Goal: Transaction & Acquisition: Purchase product/service

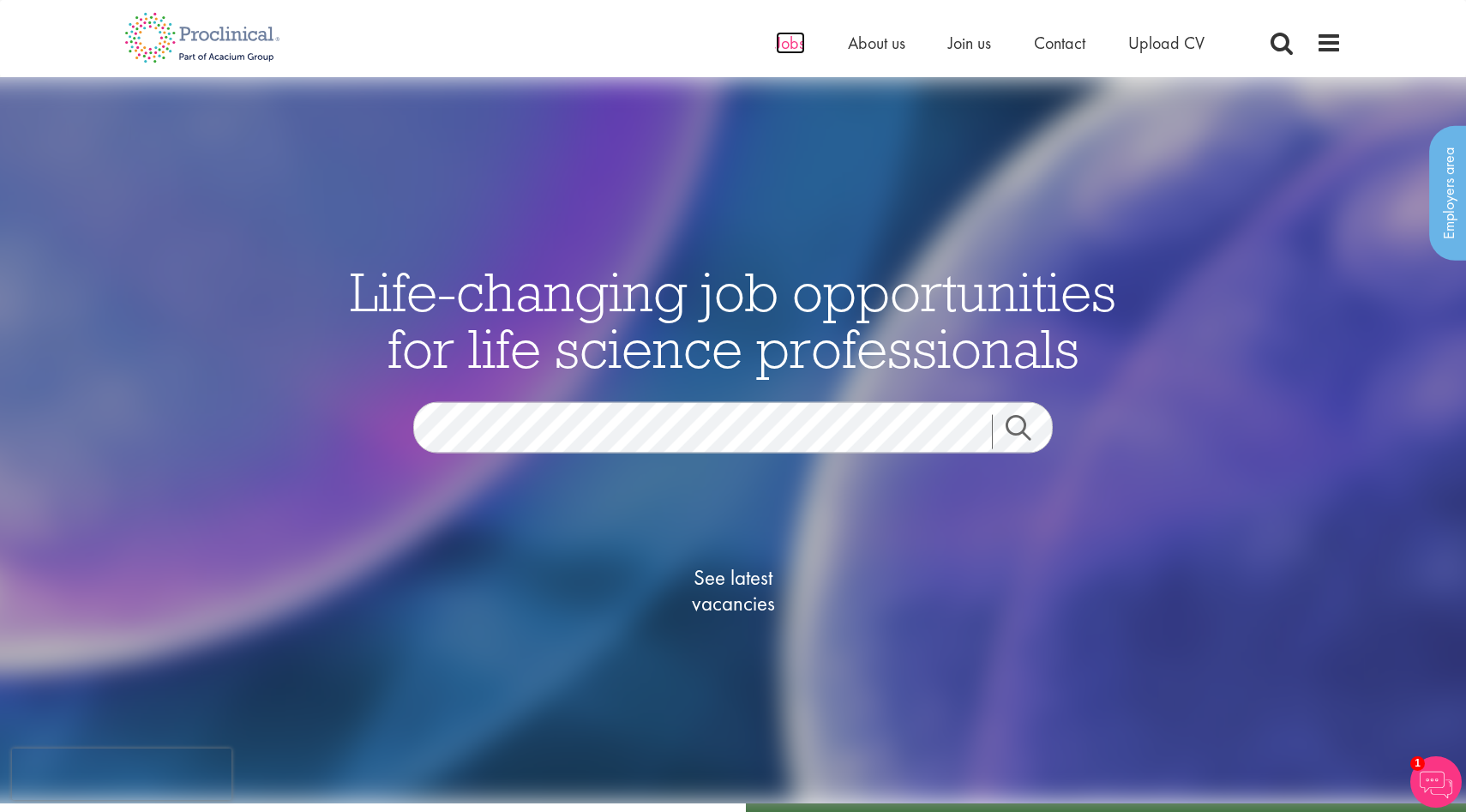
click at [800, 40] on span "Jobs" at bounding box center [790, 43] width 29 height 22
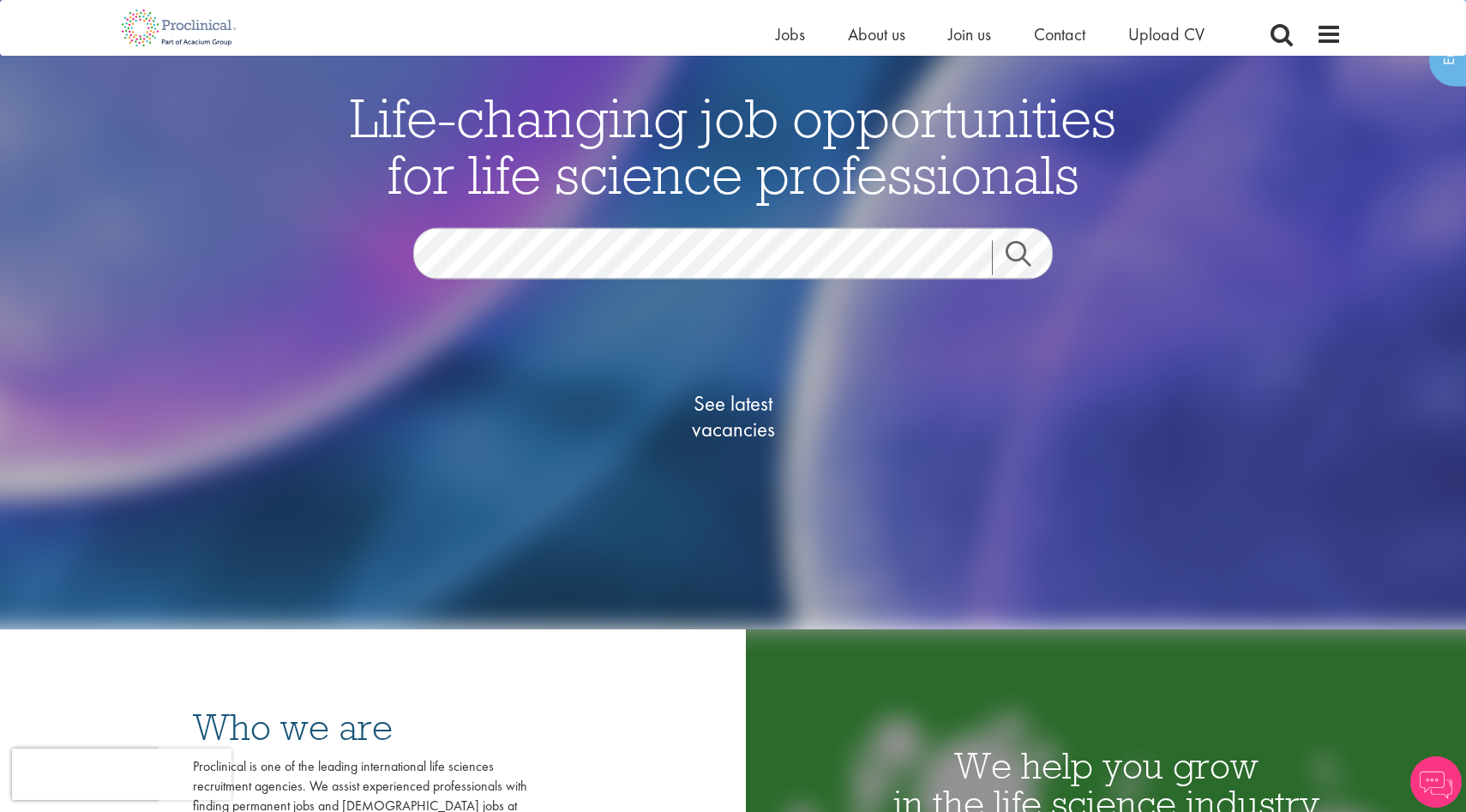
scroll to position [72, 0]
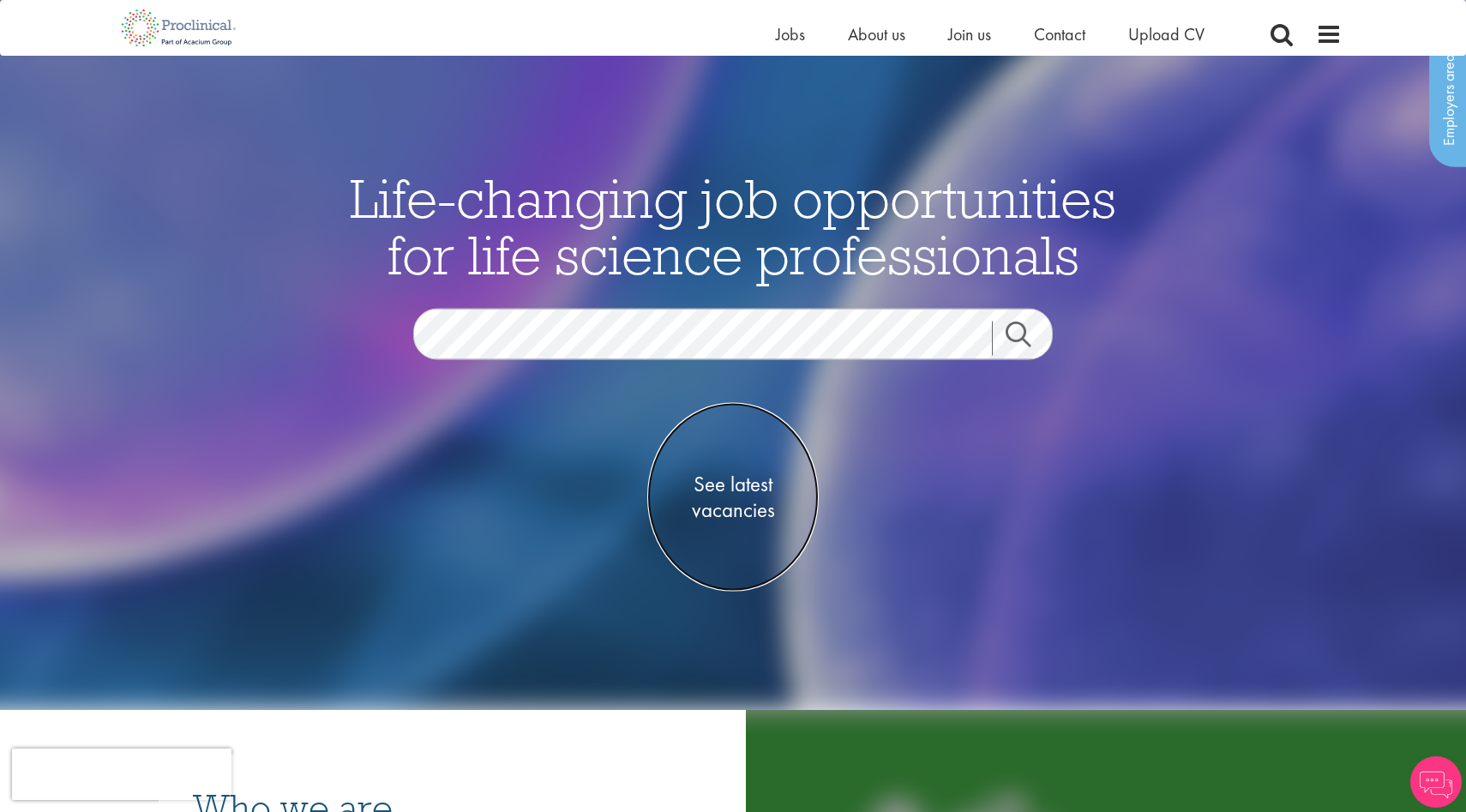
click at [736, 478] on span "See latest vacancies" at bounding box center [732, 496] width 171 height 51
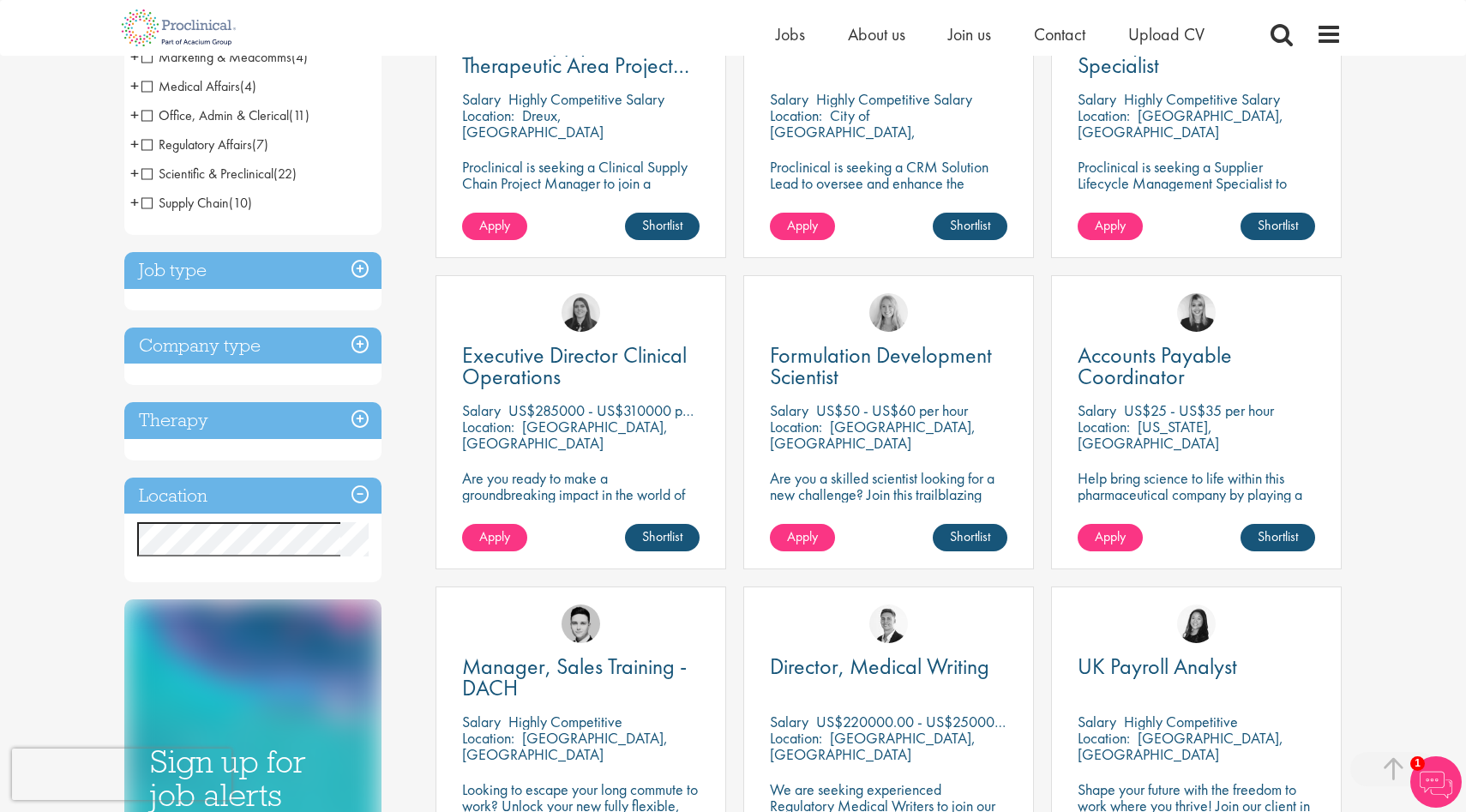
scroll to position [520, 0]
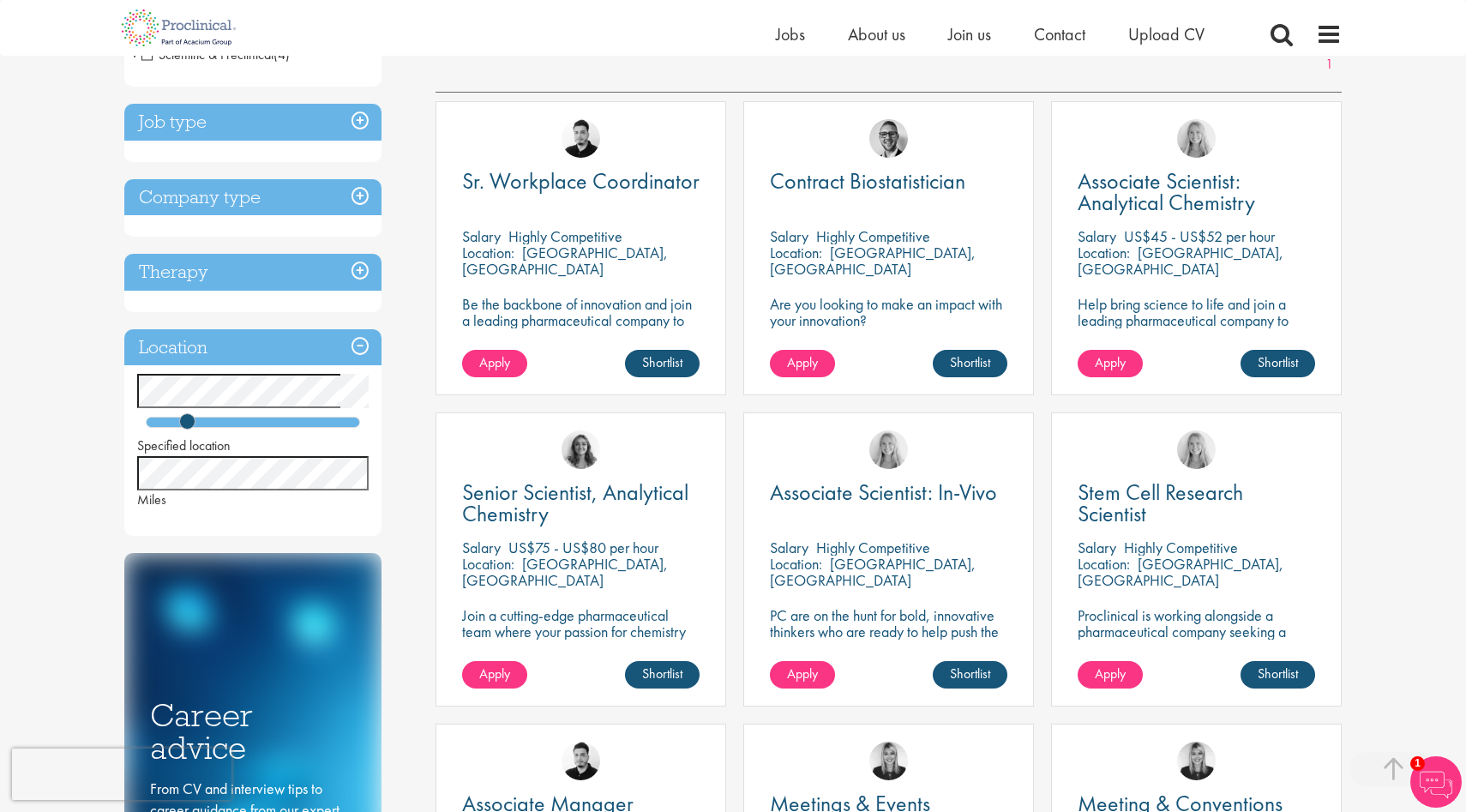
scroll to position [281, 0]
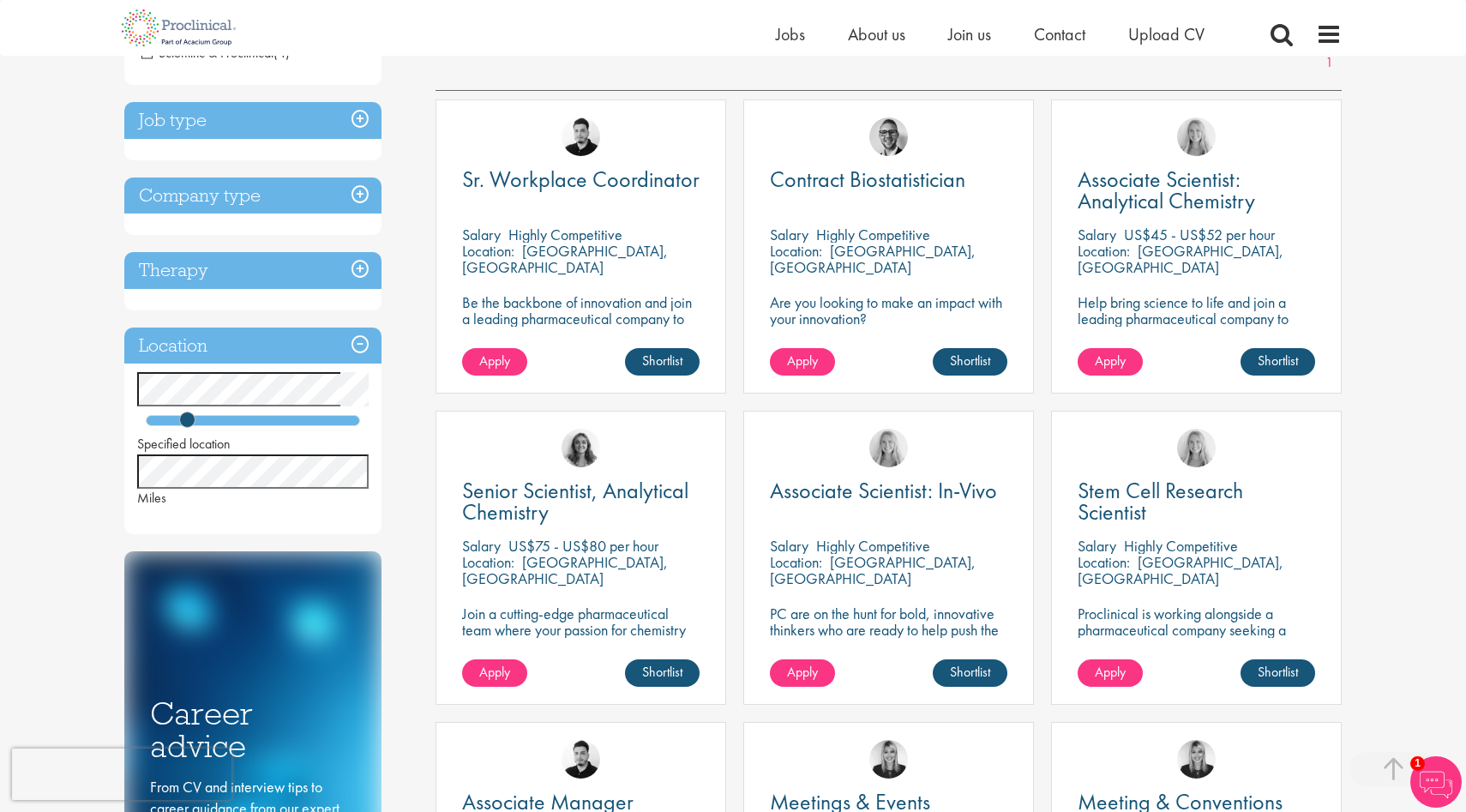
click at [1244, 230] on p "US$45 - US$52 per hour" at bounding box center [1200, 234] width 151 height 20
click at [1177, 186] on span "Associate Scientist: Analytical Chemistry" at bounding box center [1166, 189] width 177 height 51
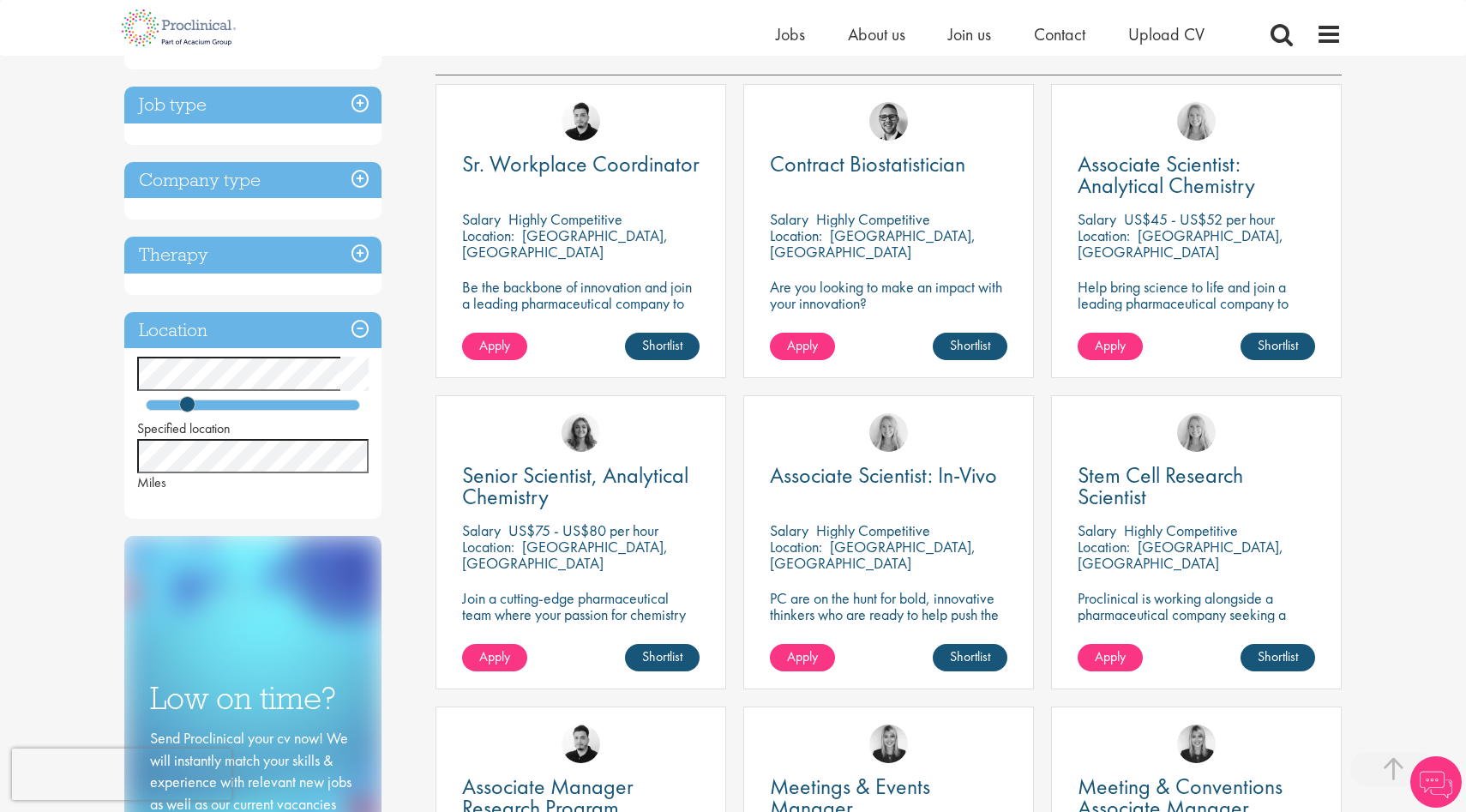
click at [911, 540] on p "[GEOGRAPHIC_DATA], [GEOGRAPHIC_DATA]" at bounding box center [873, 555] width 206 height 36
click at [860, 483] on span "Associate Scientist: In-Vivo" at bounding box center [884, 475] width 227 height 29
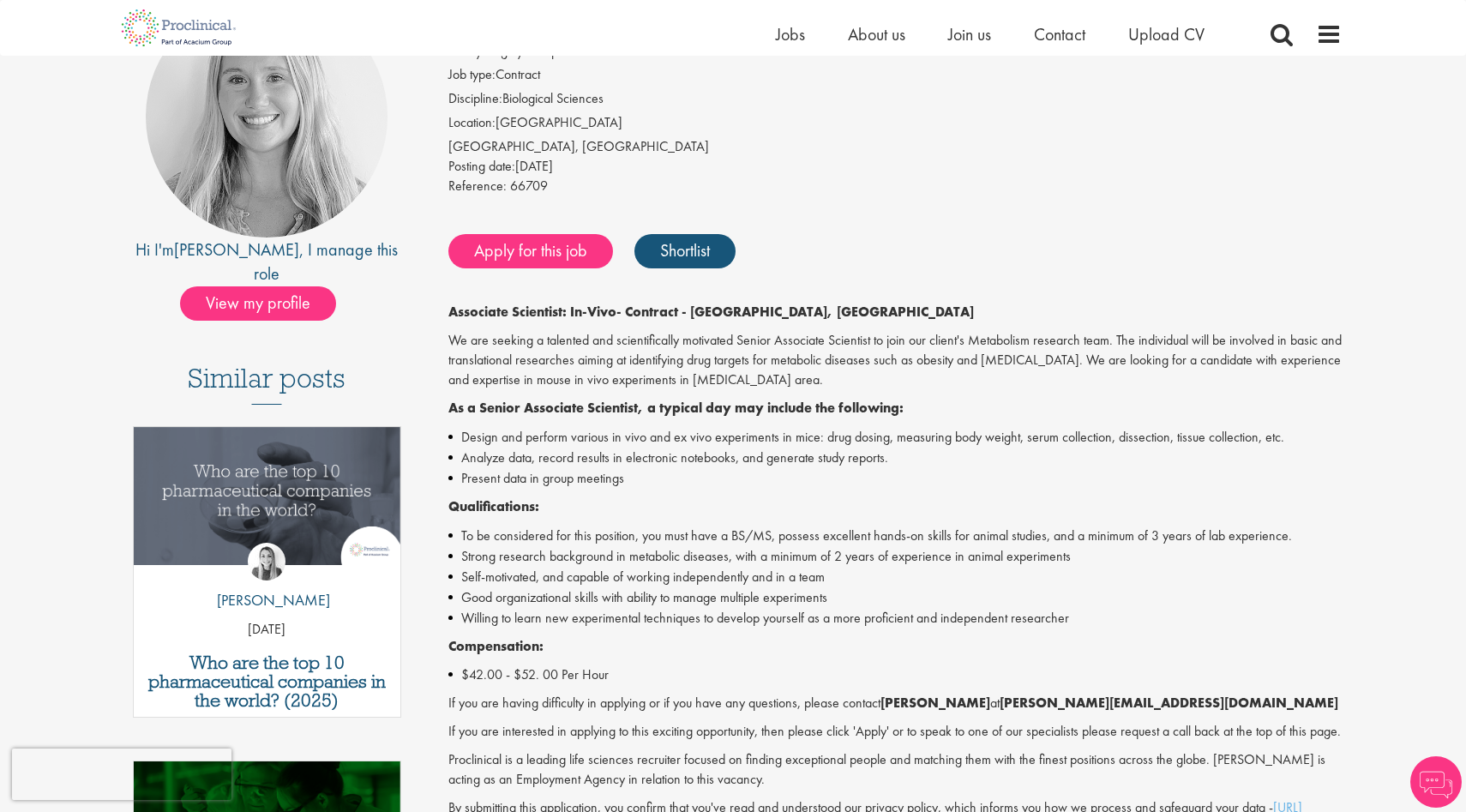
scroll to position [202, 0]
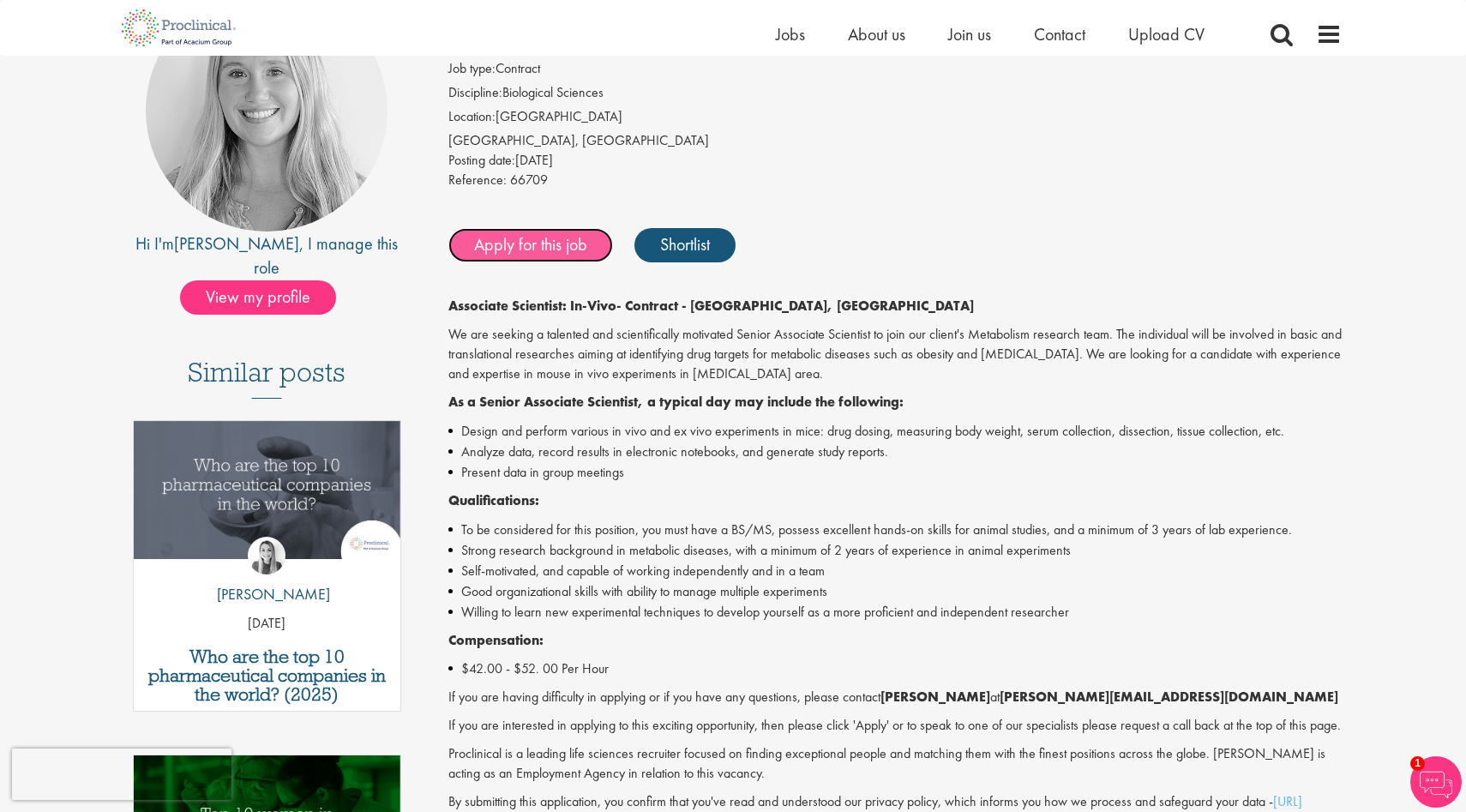
click at [574, 259] on link "Apply for this job" at bounding box center [530, 245] width 164 height 35
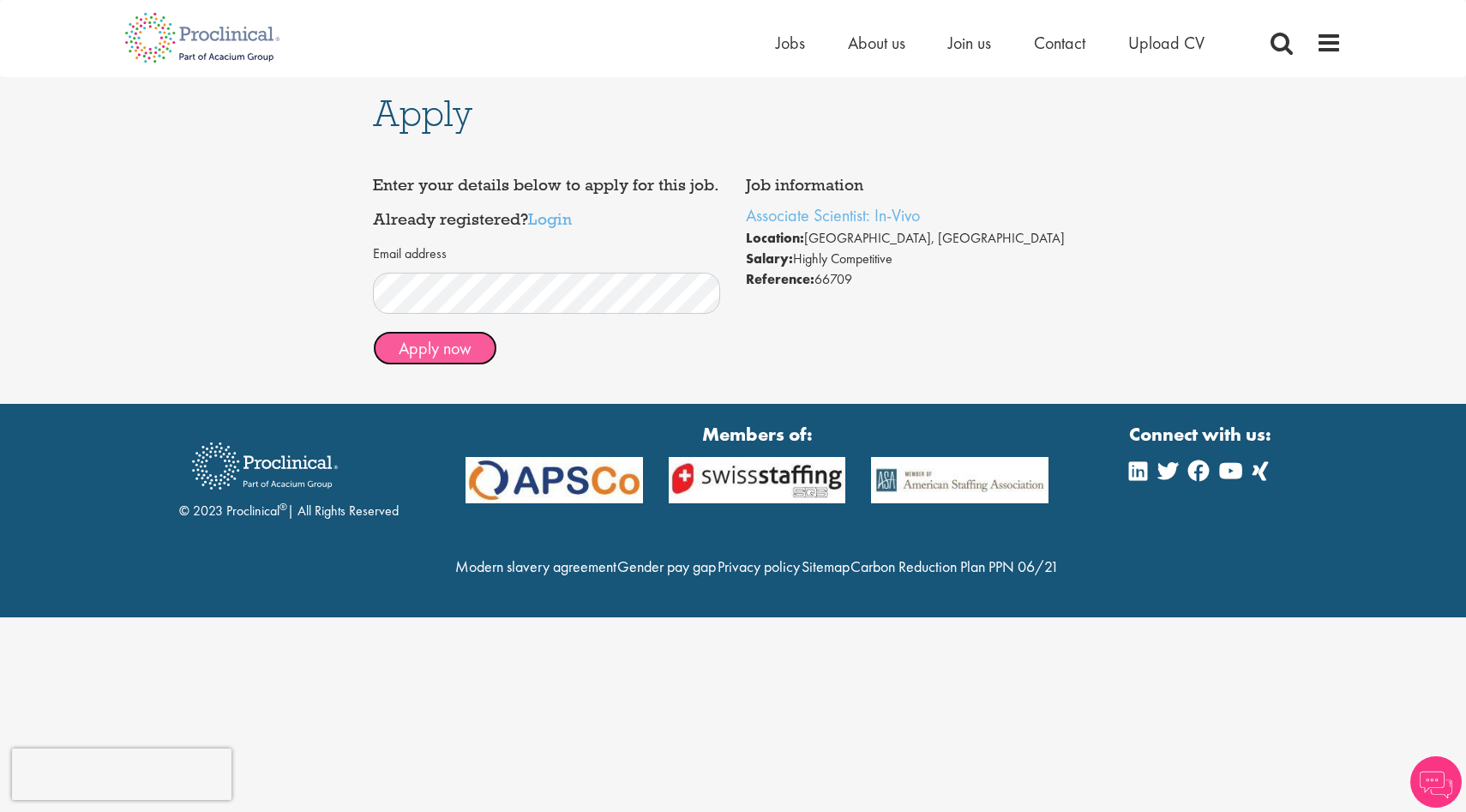
click at [472, 342] on button "Apply now" at bounding box center [435, 348] width 124 height 35
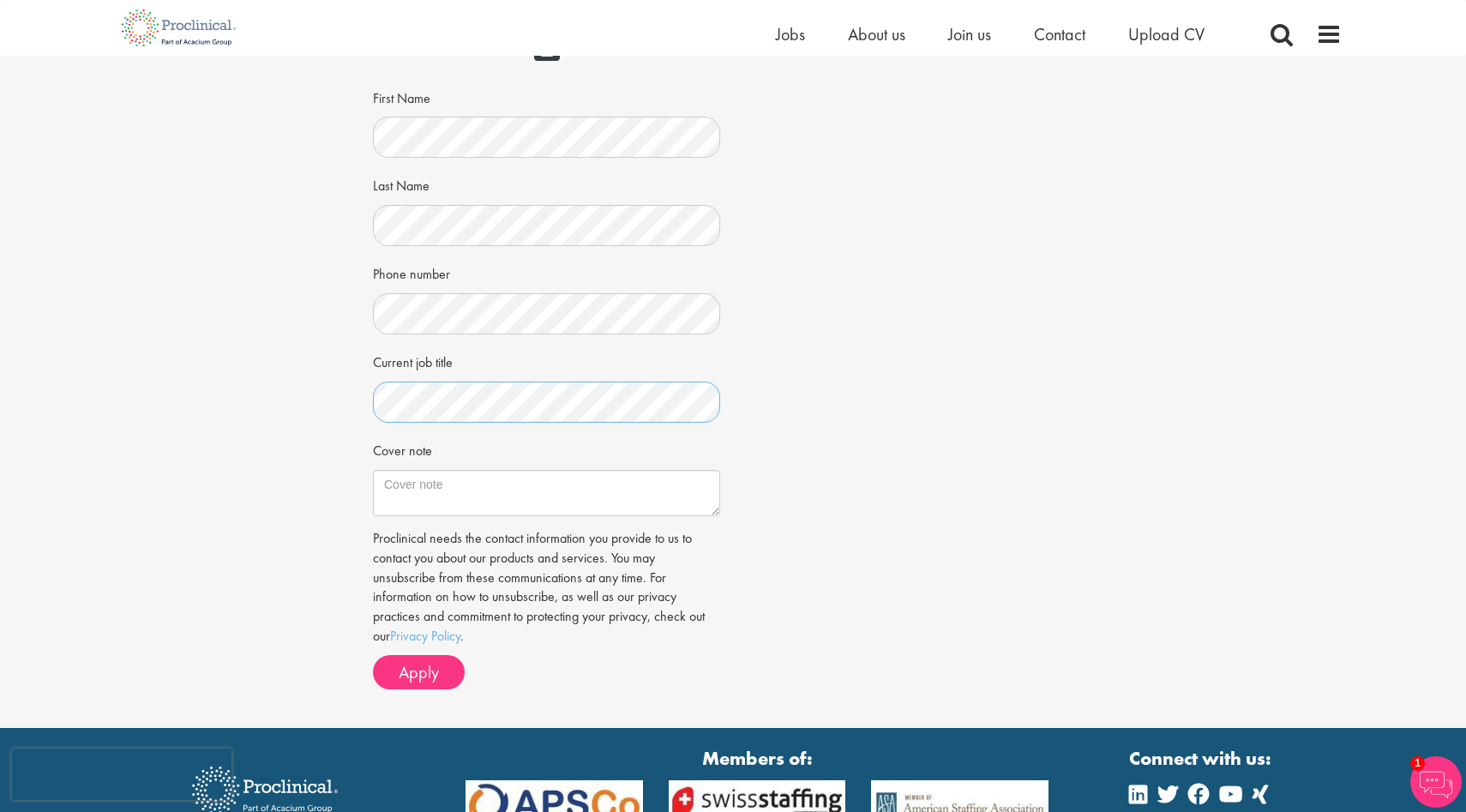
scroll to position [248, 0]
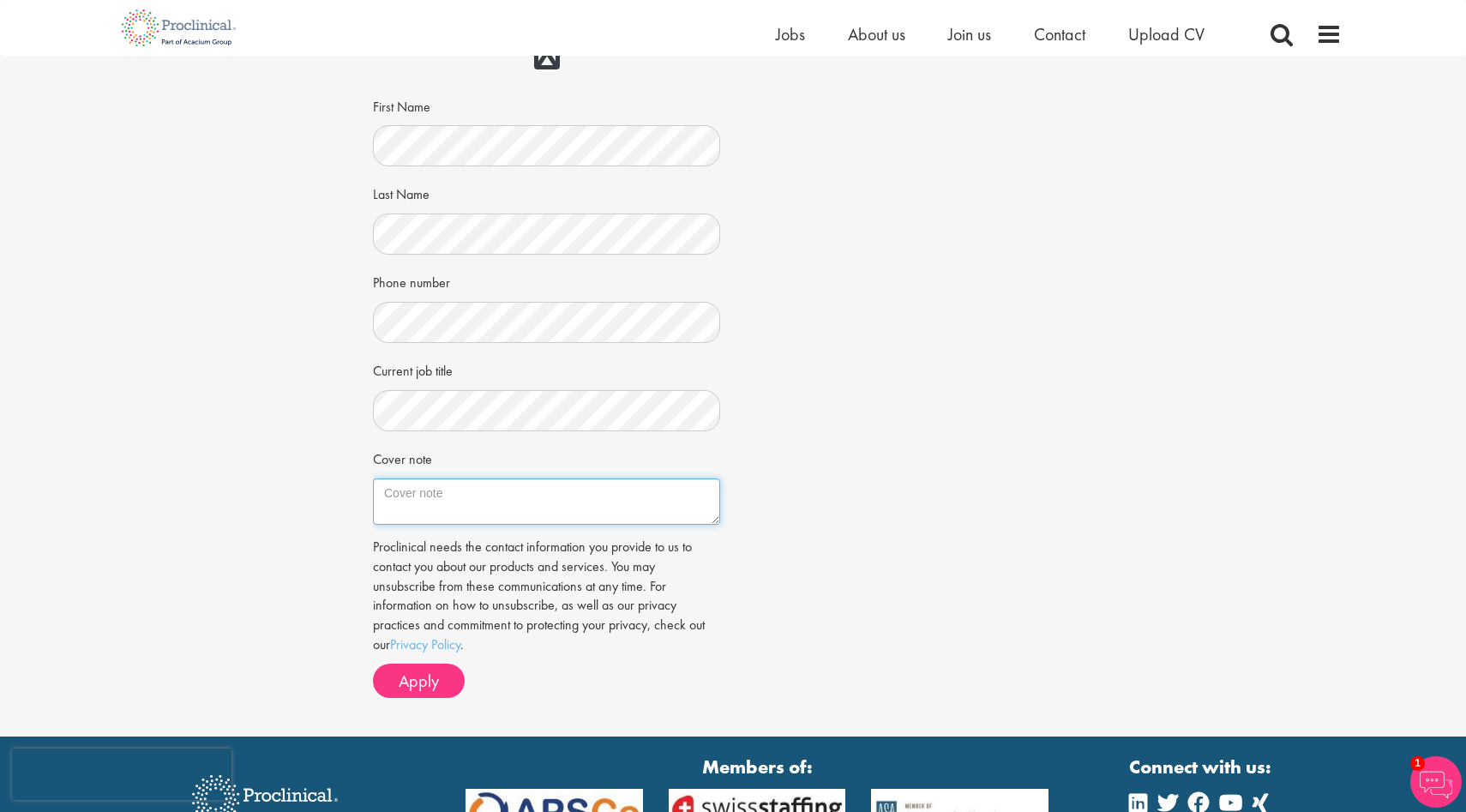
click at [478, 493] on textarea "Cover note" at bounding box center [546, 501] width 347 height 46
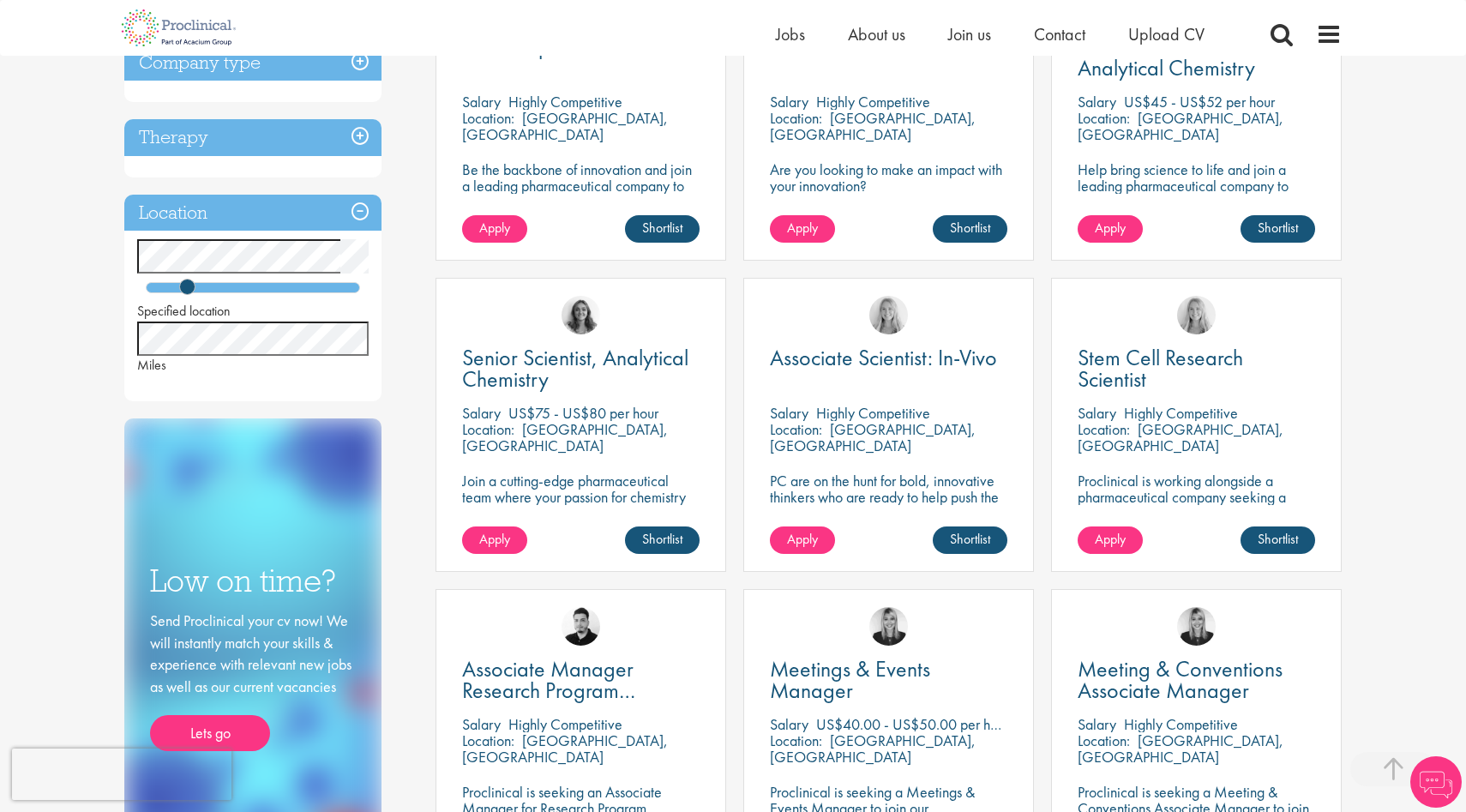
scroll to position [417, 0]
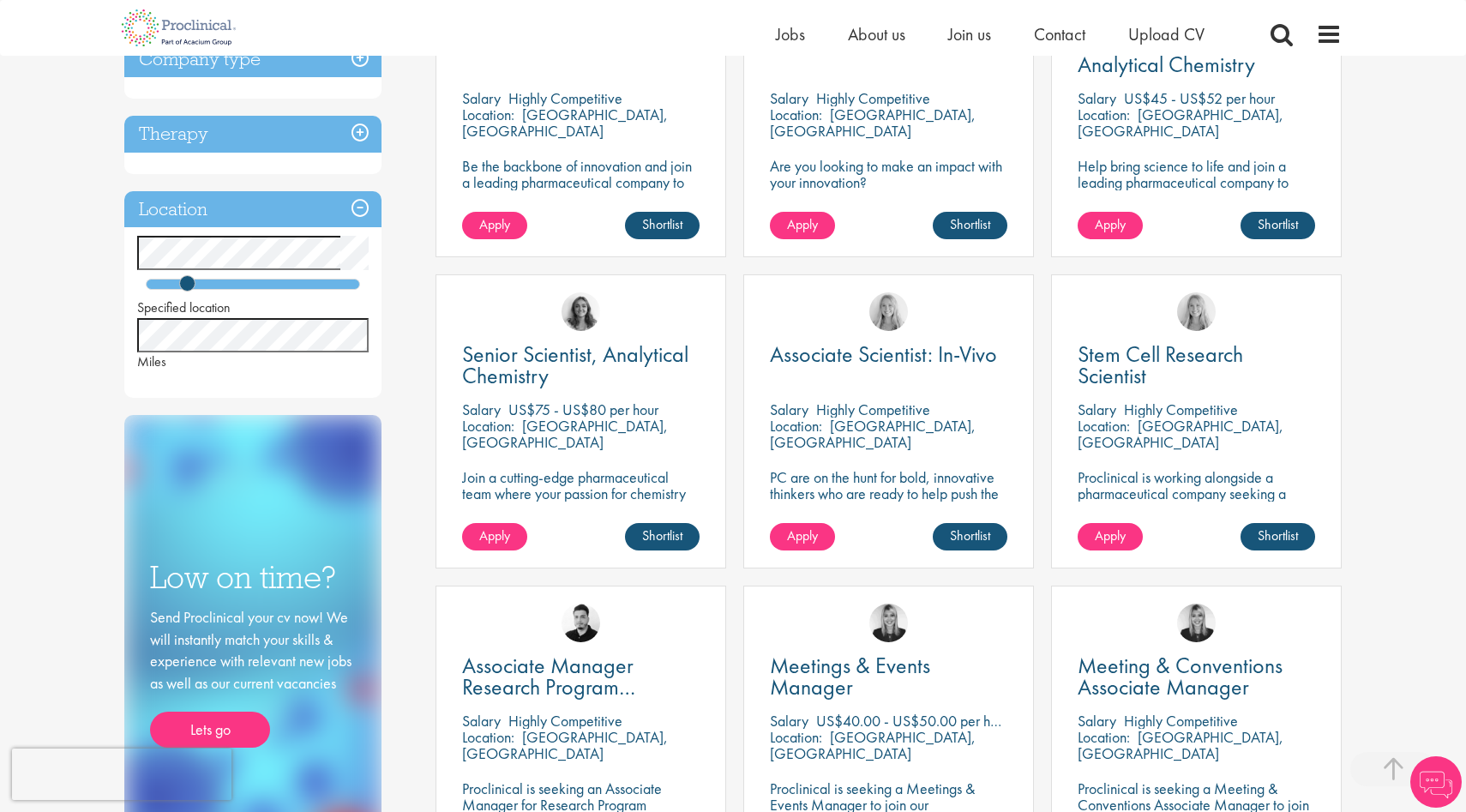
click at [1139, 440] on div "Location: Tarrytown, USA" at bounding box center [1196, 434] width 238 height 35
click at [1141, 392] on div "Stem Cell Research Scientist Salary Highly Competitive Location: Tarrytown, USA…" at bounding box center [1196, 421] width 291 height 294
click at [1141, 377] on span "Stem Cell Research Scientist" at bounding box center [1160, 365] width 165 height 51
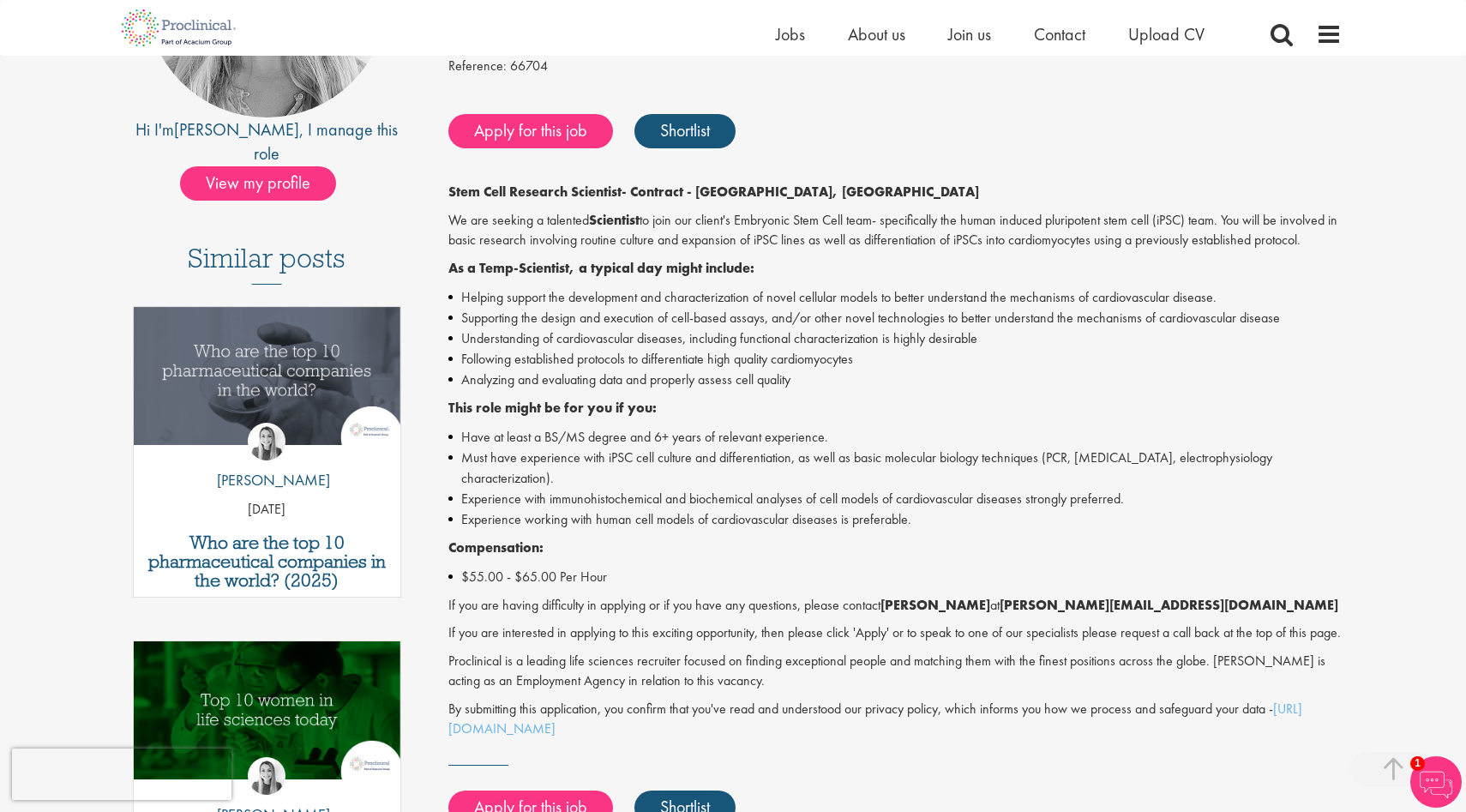
scroll to position [319, 0]
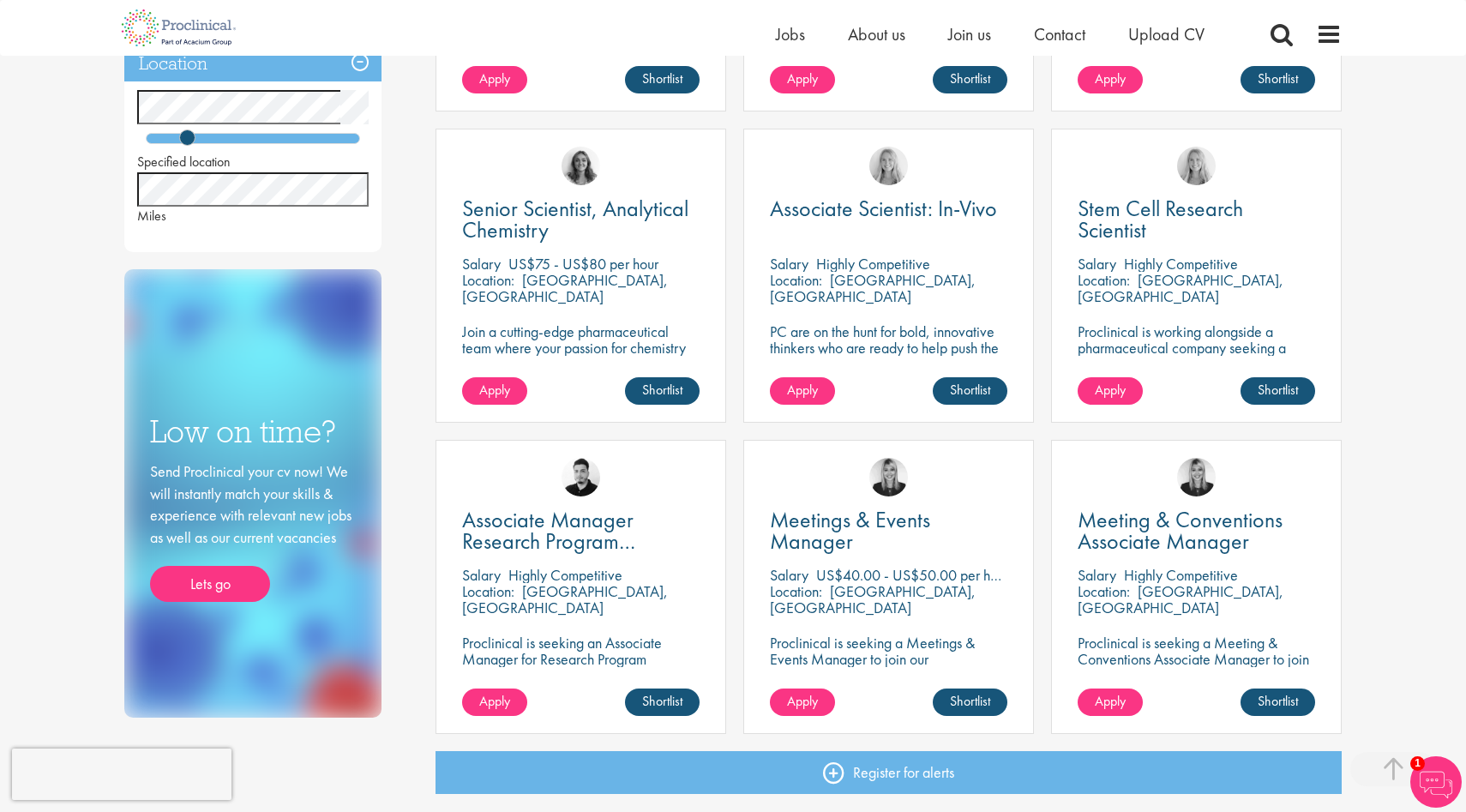
scroll to position [560, 0]
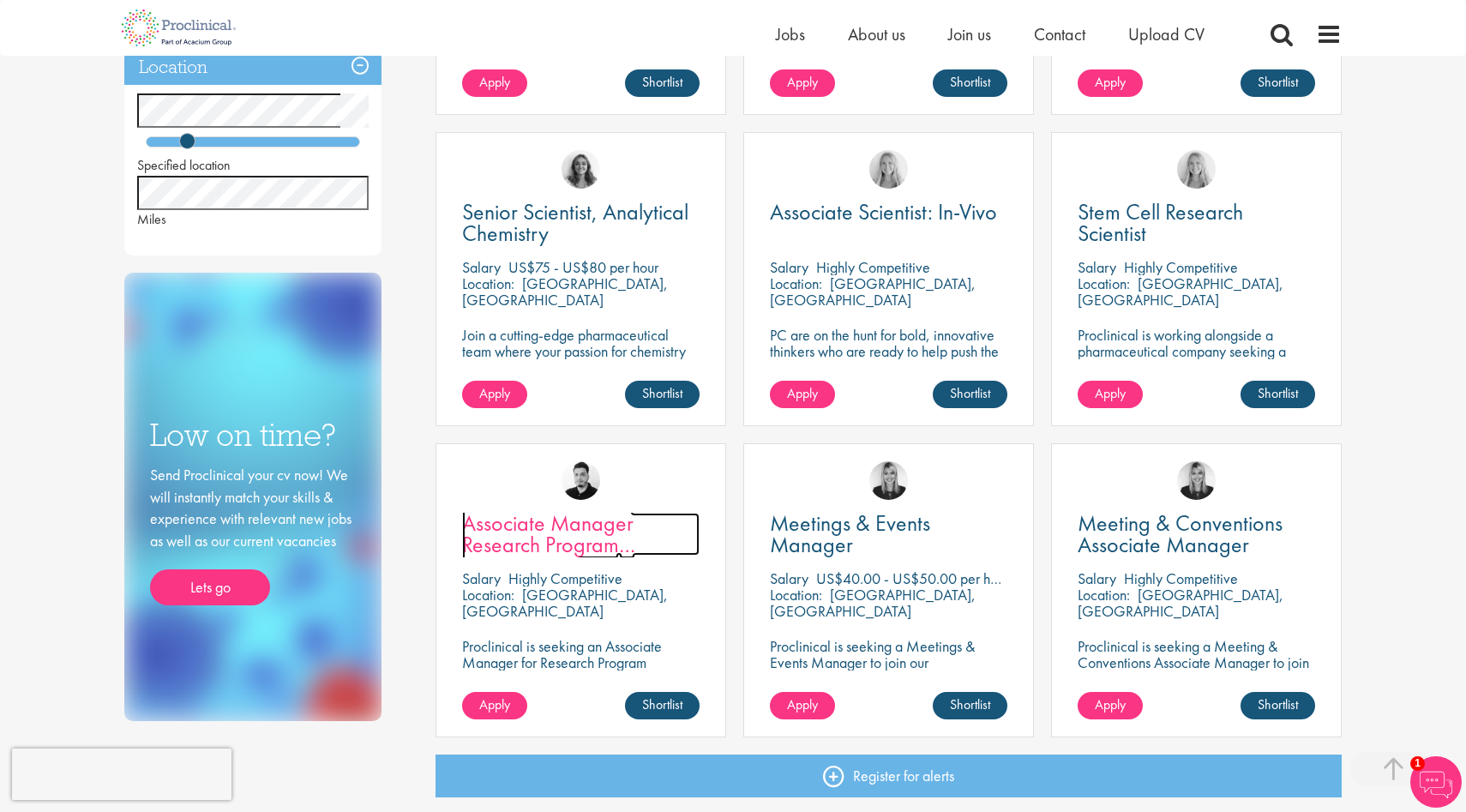
click at [494, 530] on span "Associate Manager Research Program Management" at bounding box center [548, 544] width 173 height 72
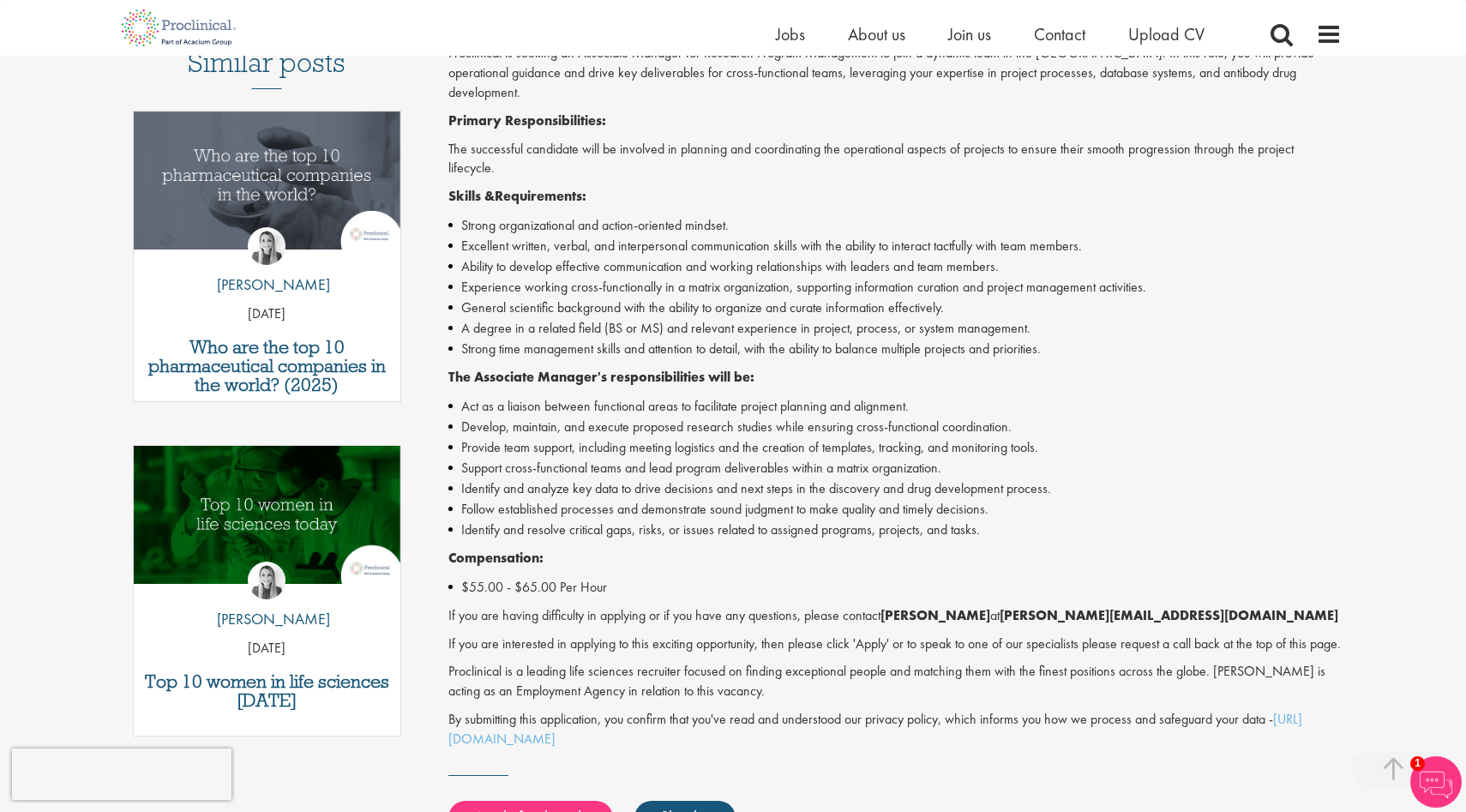
scroll to position [515, 0]
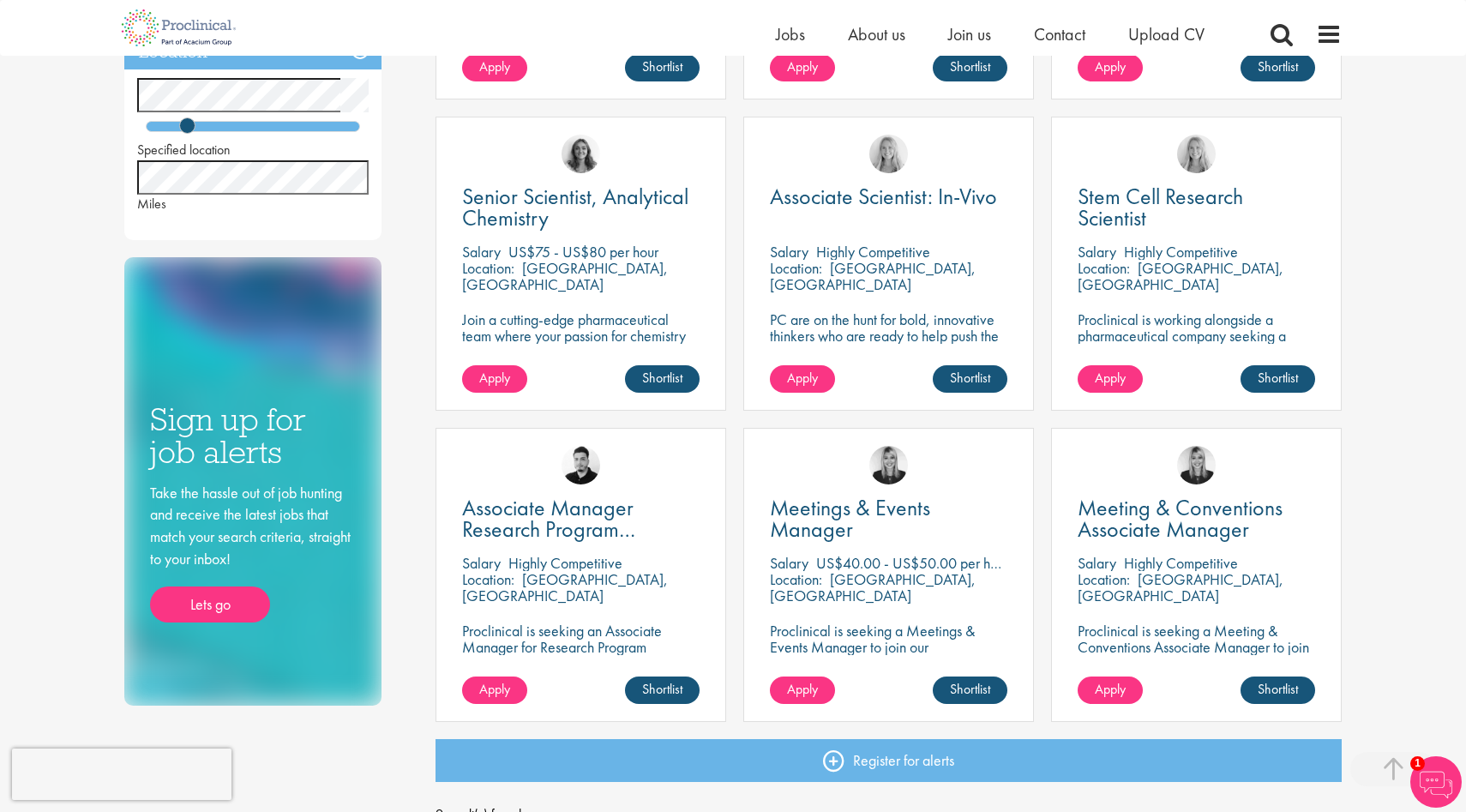
scroll to position [560, 0]
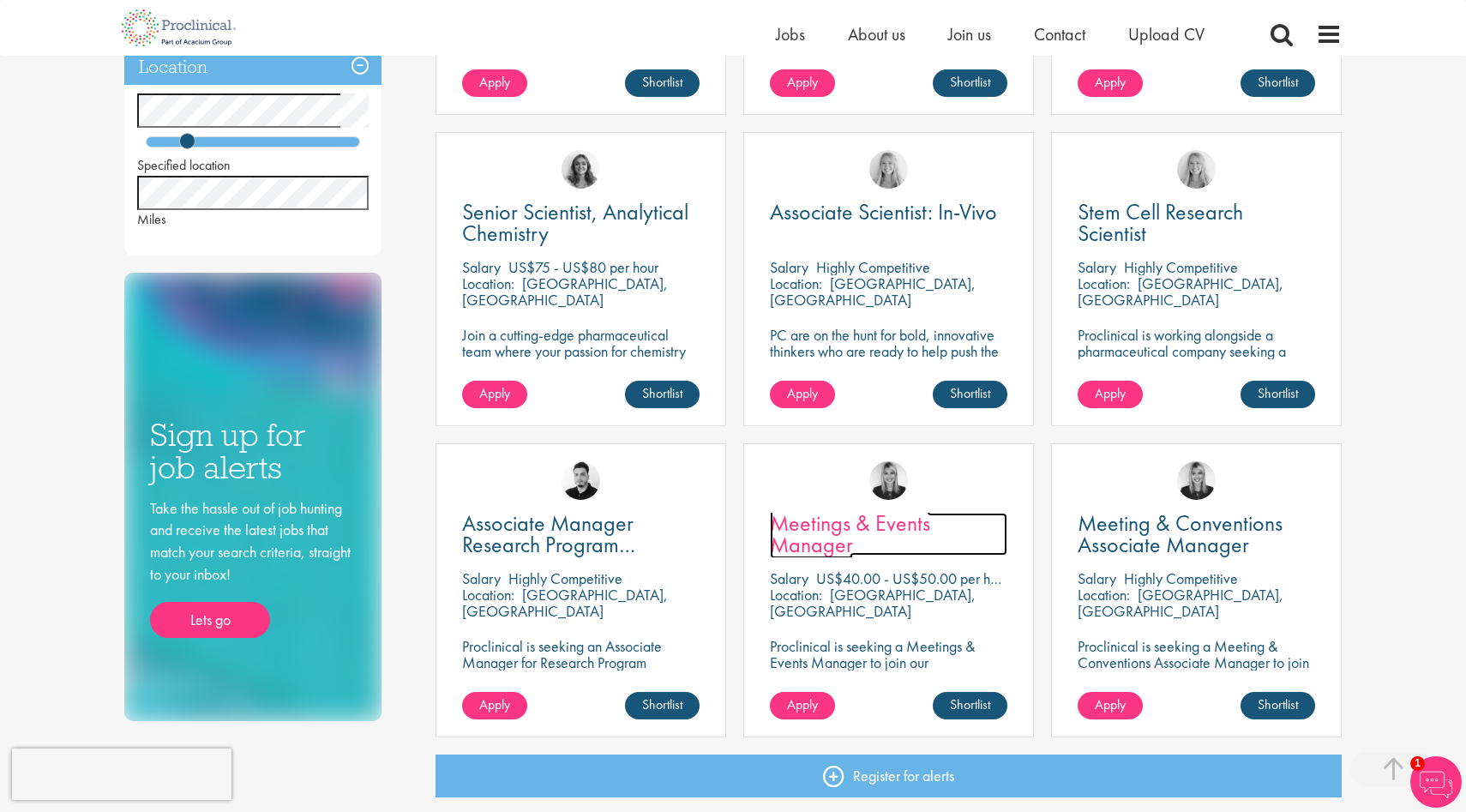
click at [816, 525] on span "Meetings & Events Manager" at bounding box center [850, 533] width 161 height 51
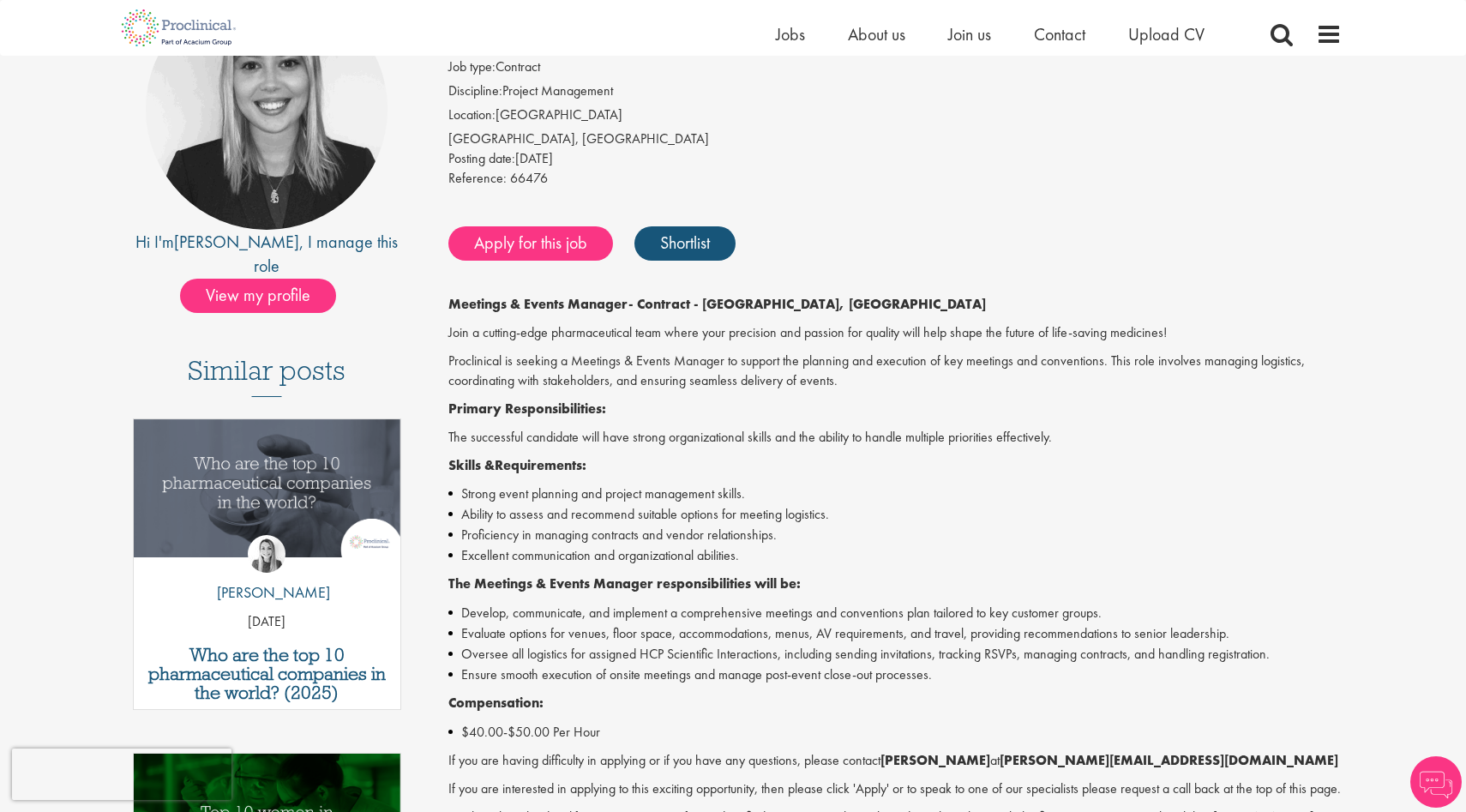
scroll to position [237, 0]
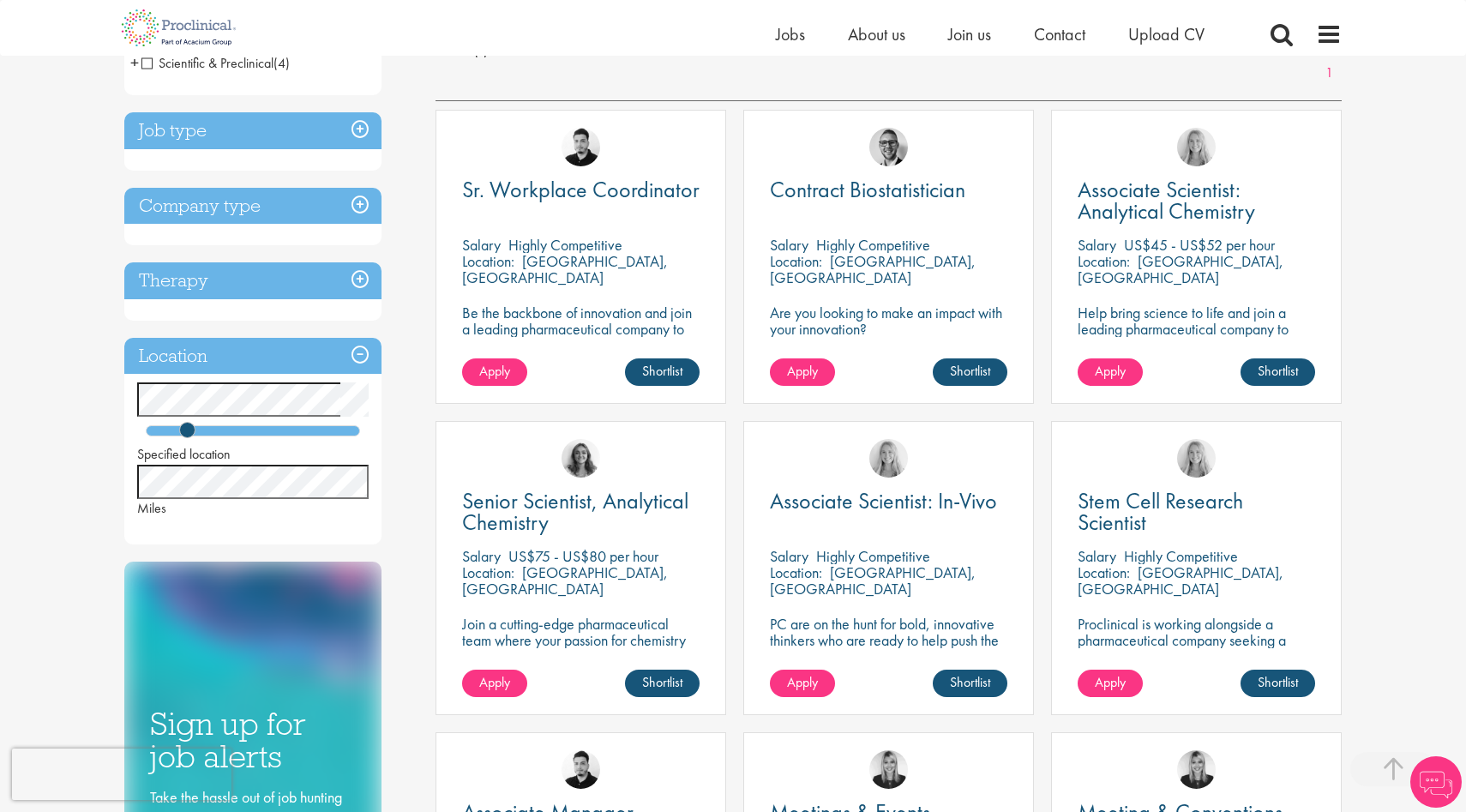
scroll to position [266, 0]
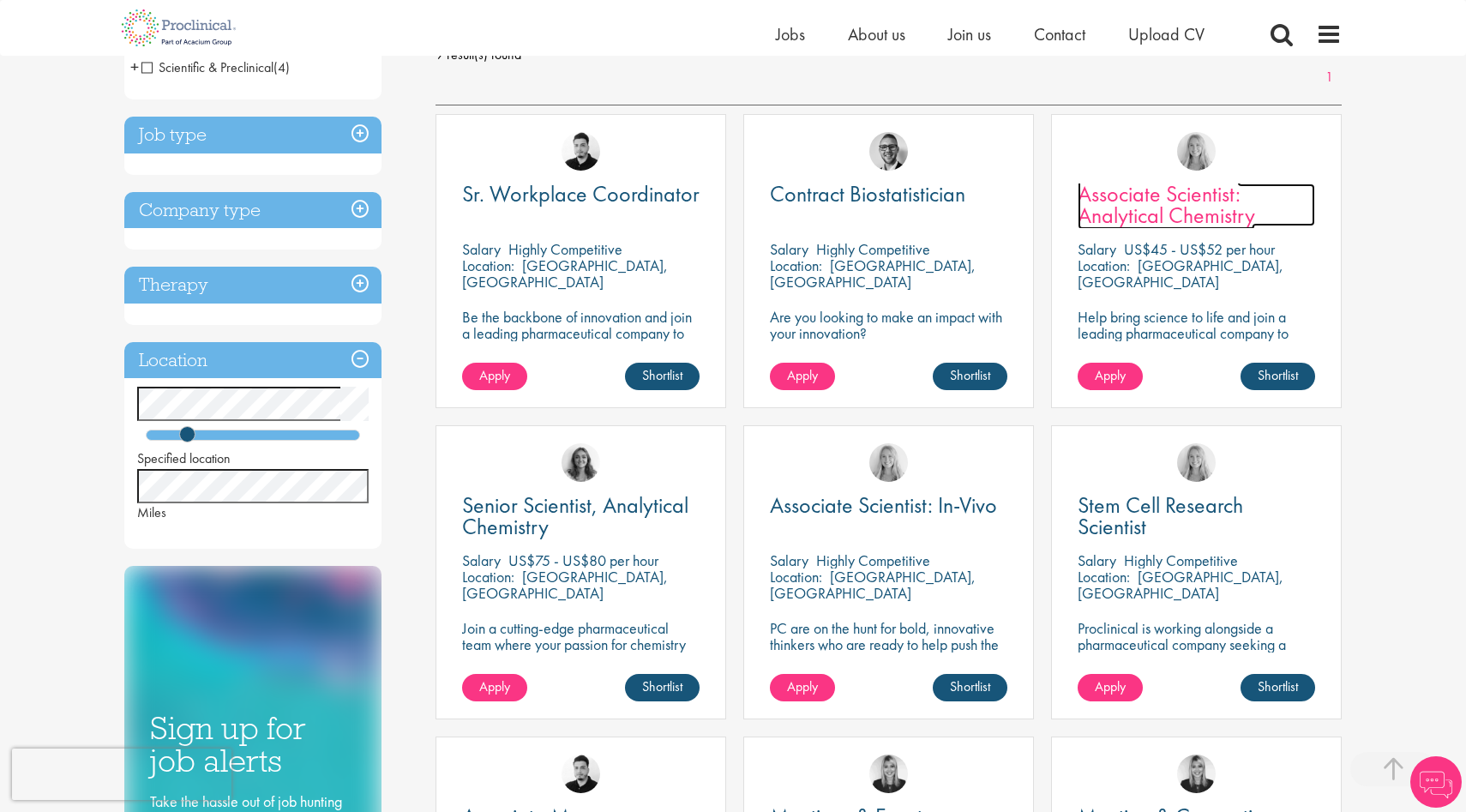
click at [1175, 186] on span "Associate Scientist: Analytical Chemistry" at bounding box center [1166, 204] width 177 height 51
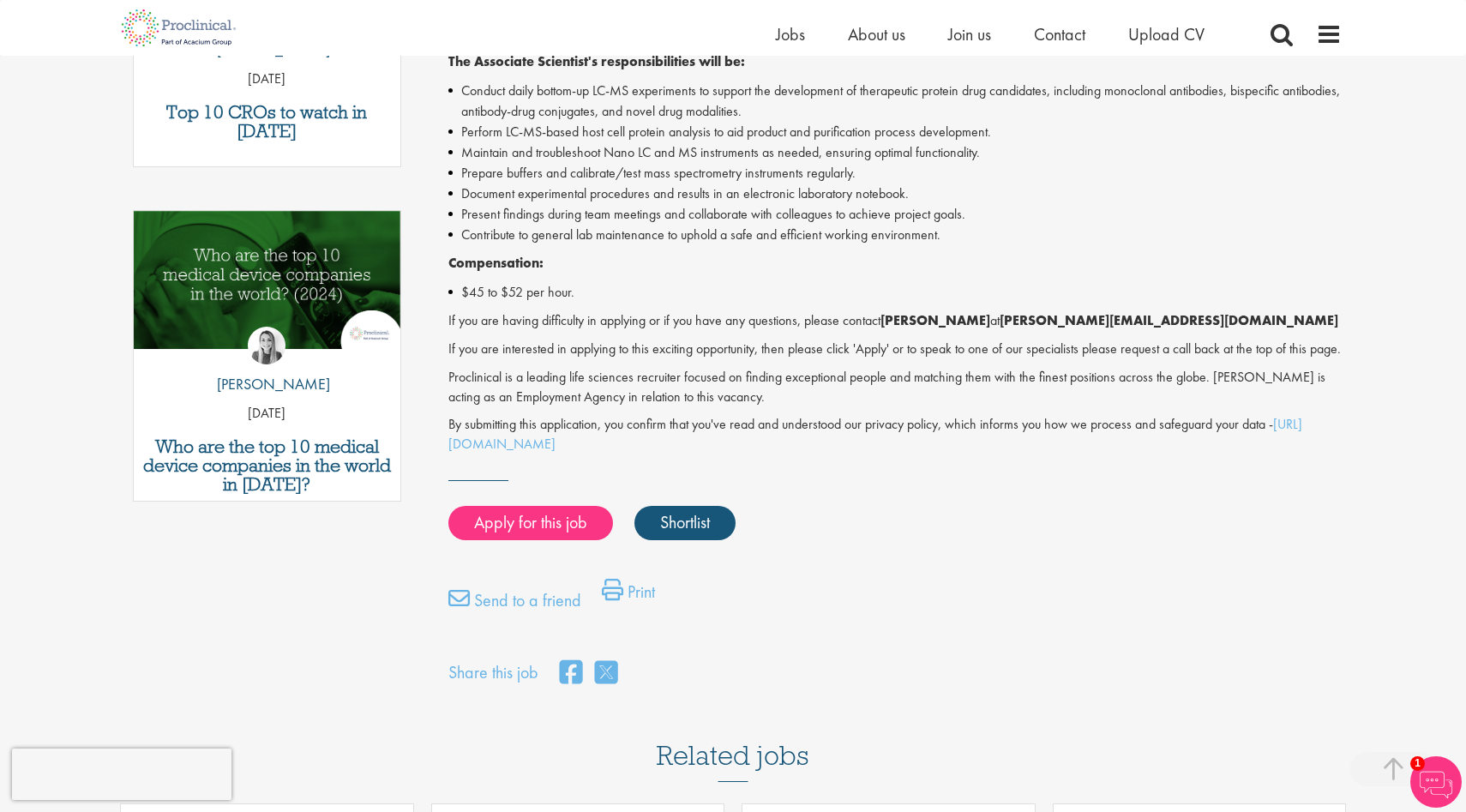
scroll to position [744, 0]
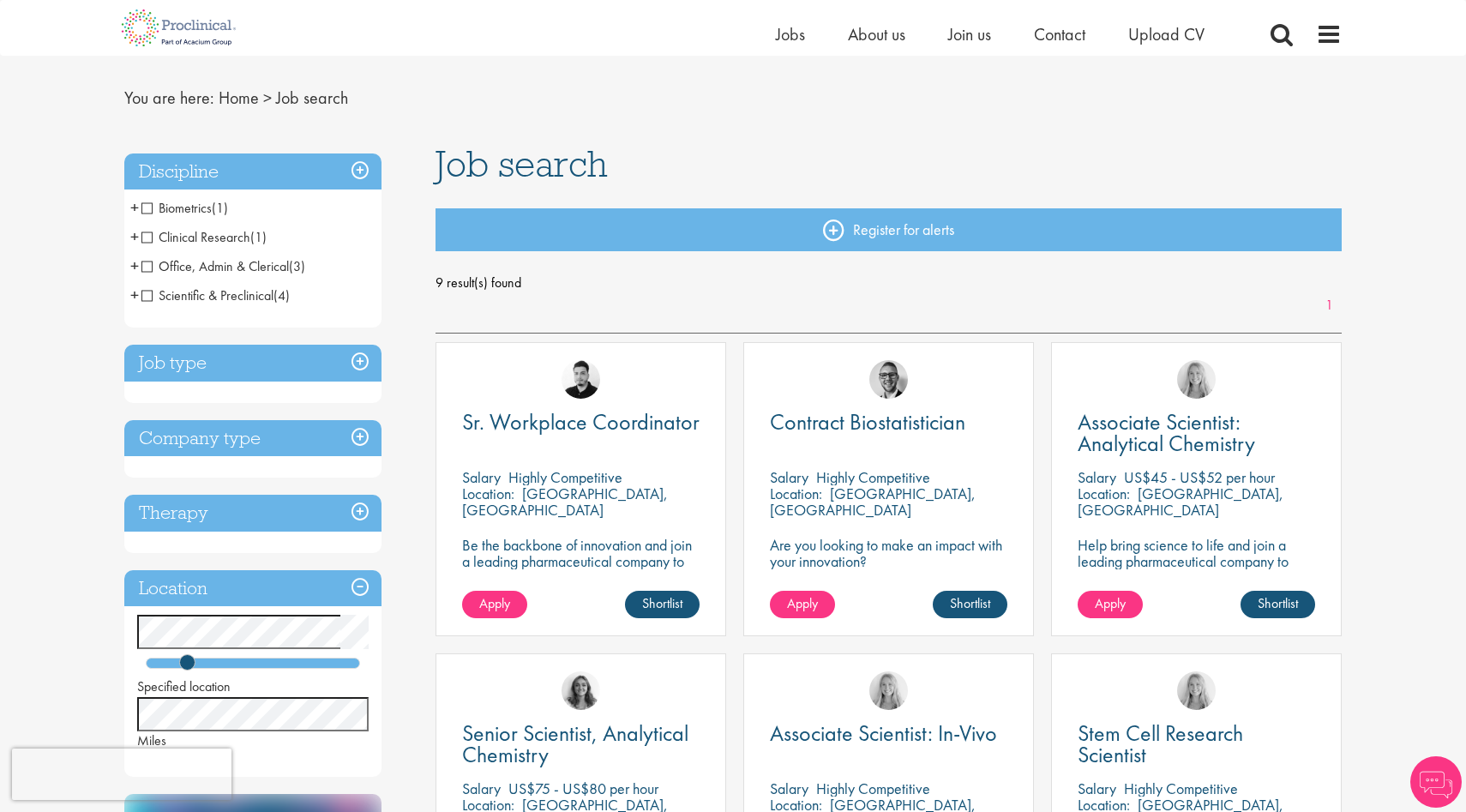
scroll to position [32, 0]
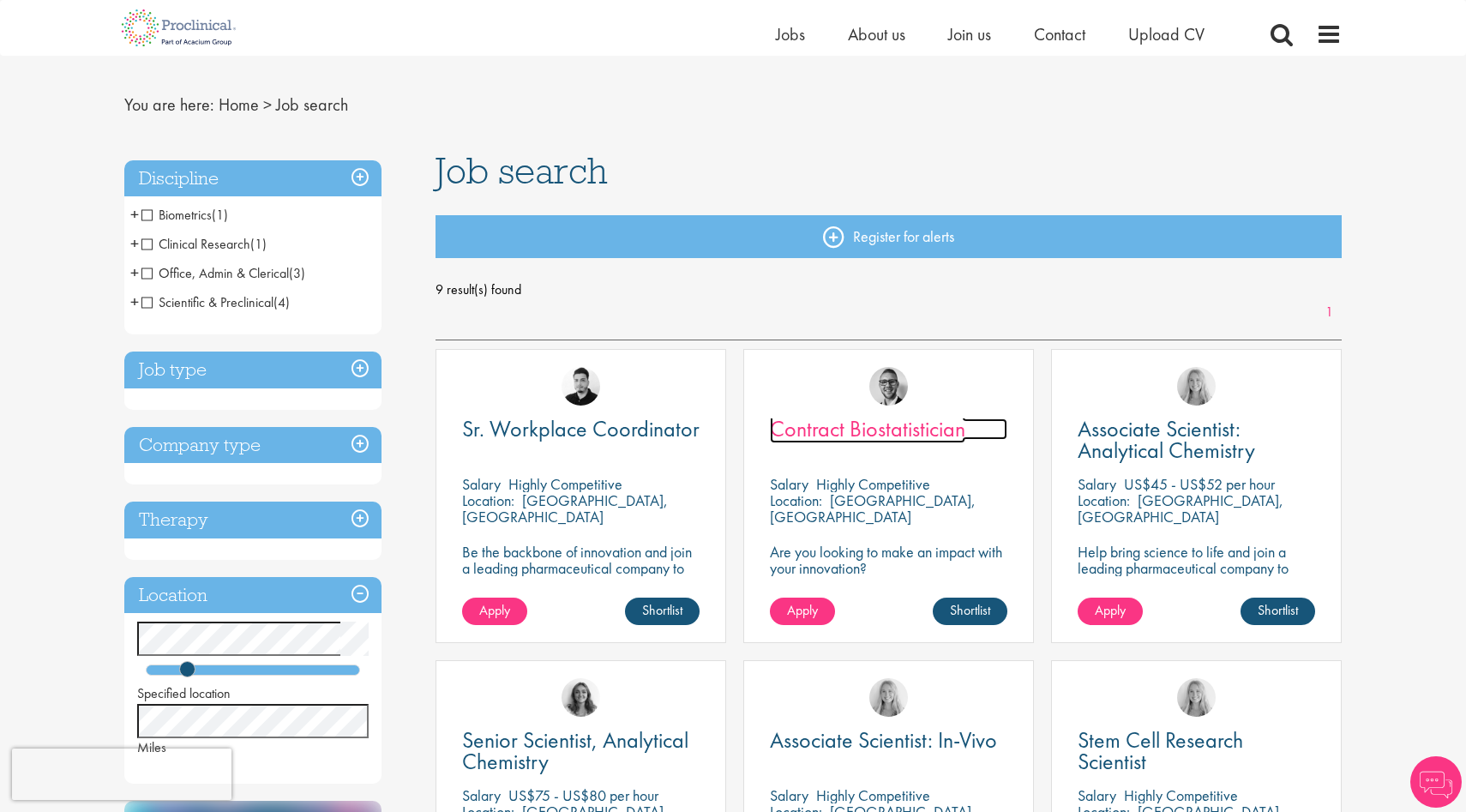
click at [869, 420] on span "Contract Biostatistician" at bounding box center [868, 429] width 195 height 29
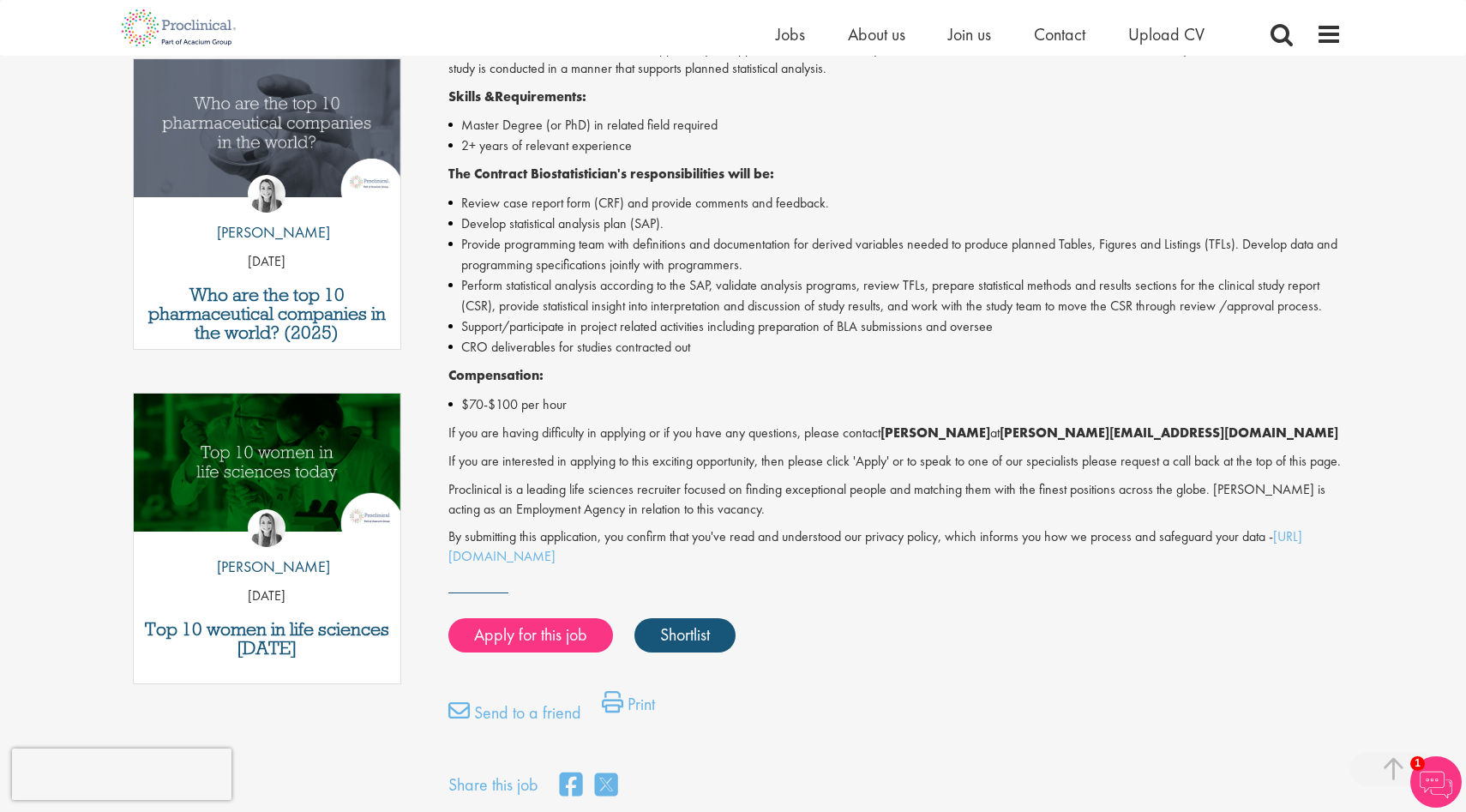
scroll to position [590, 0]
